Goal: Information Seeking & Learning: Learn about a topic

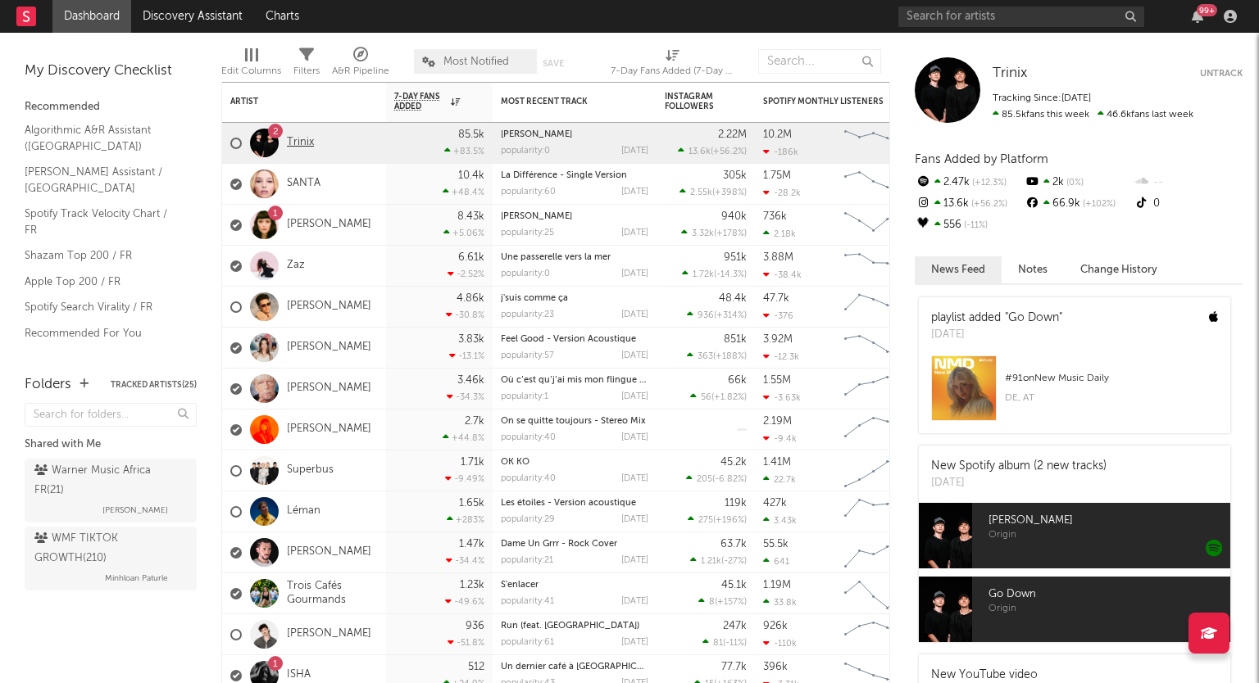
click at [299, 149] on link "Trinix" at bounding box center [300, 143] width 27 height 14
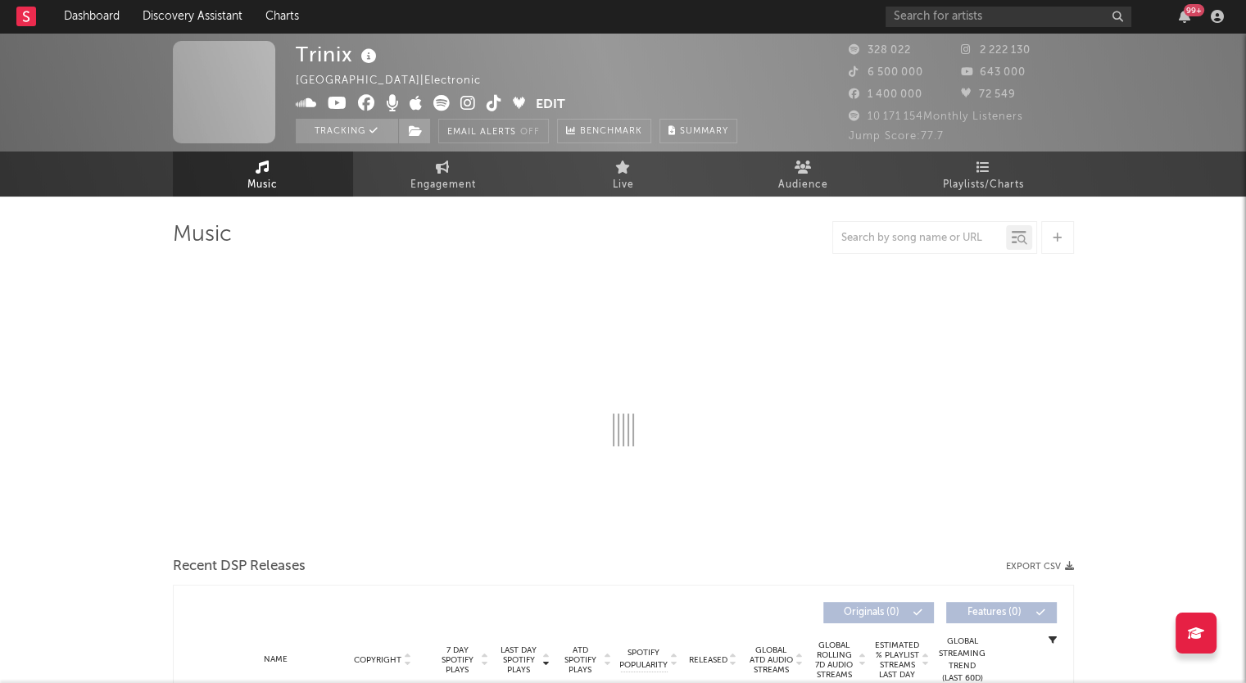
select select "6m"
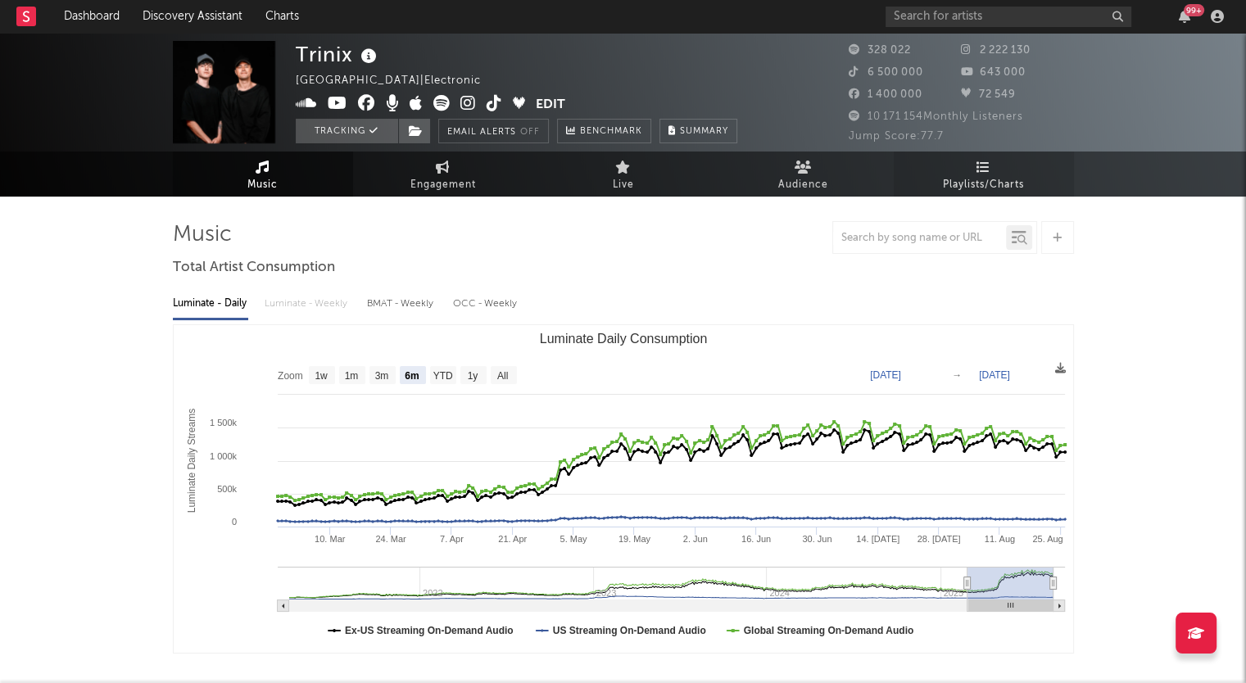
click at [980, 187] on span "Playlists/Charts" at bounding box center [983, 185] width 81 height 20
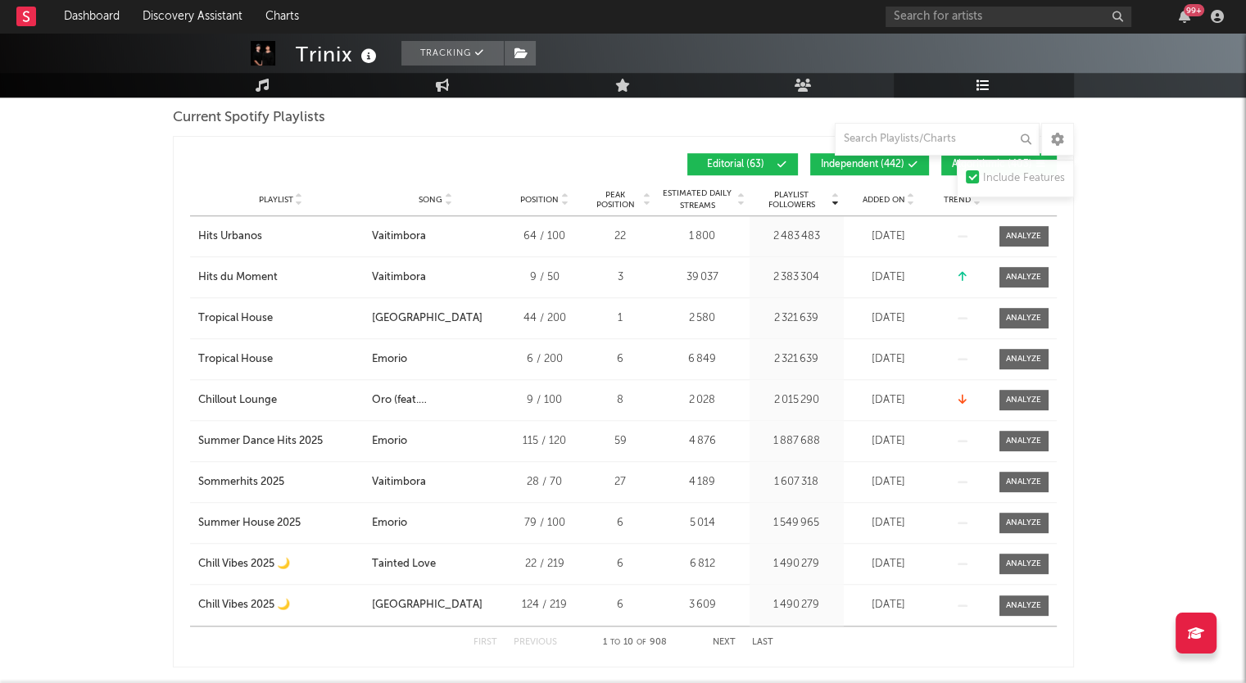
scroll to position [1270, 0]
click at [882, 203] on span "Added On" at bounding box center [884, 201] width 43 height 10
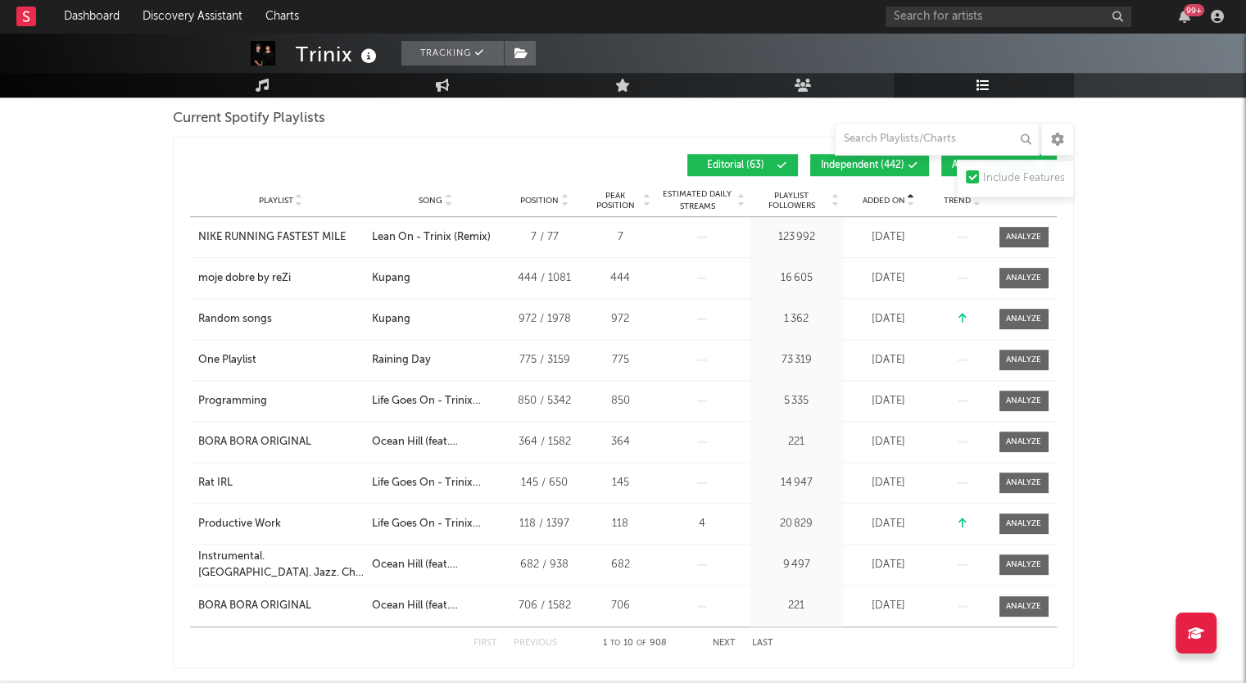
click at [882, 203] on span "Added On" at bounding box center [884, 201] width 43 height 10
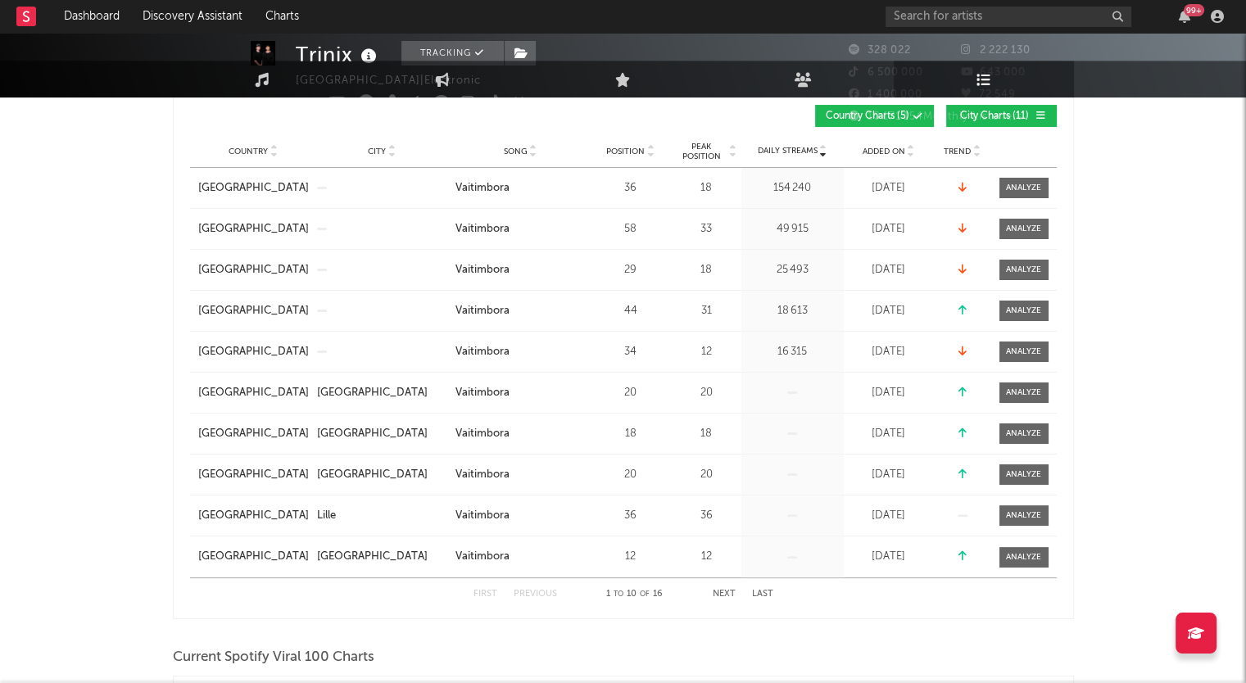
scroll to position [0, 0]
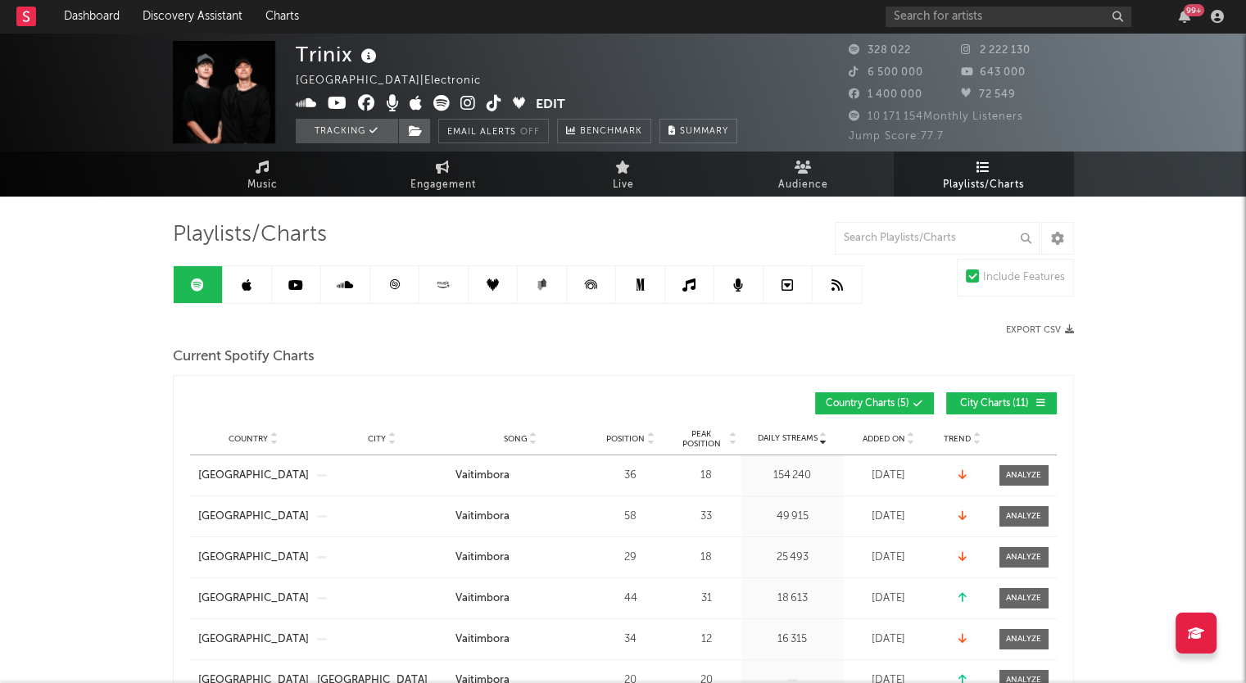
click at [247, 295] on link at bounding box center [247, 284] width 49 height 37
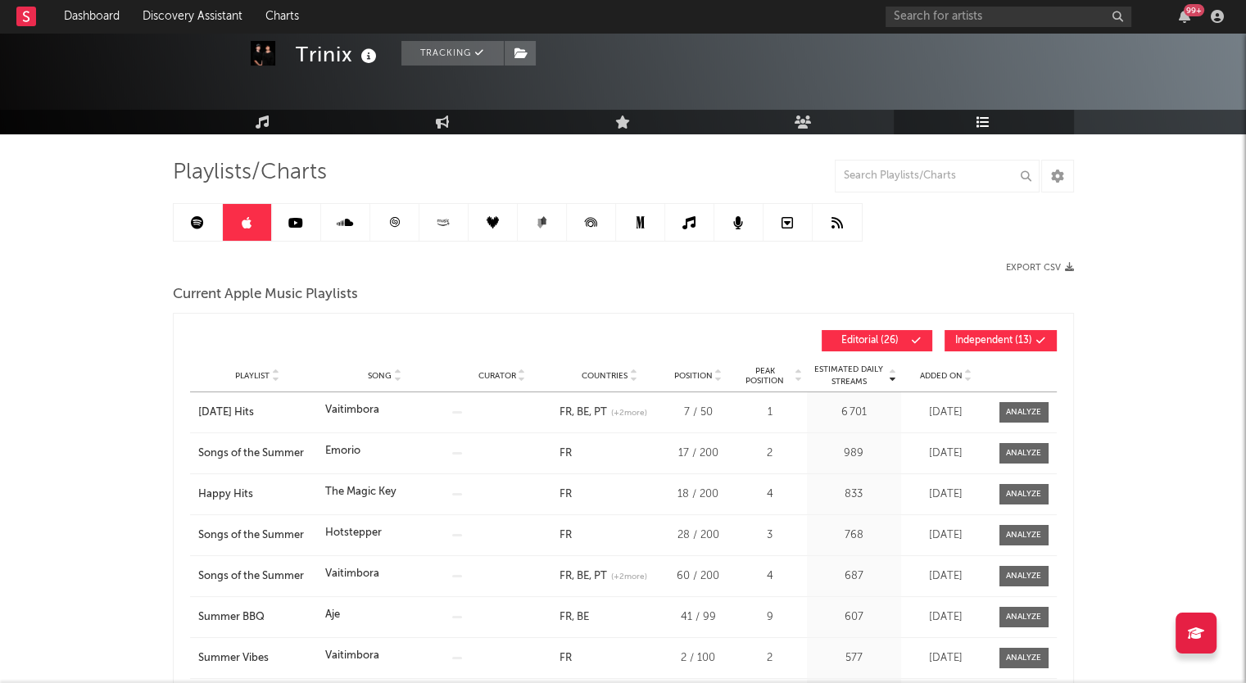
scroll to position [64, 0]
